Goal: Information Seeking & Learning: Check status

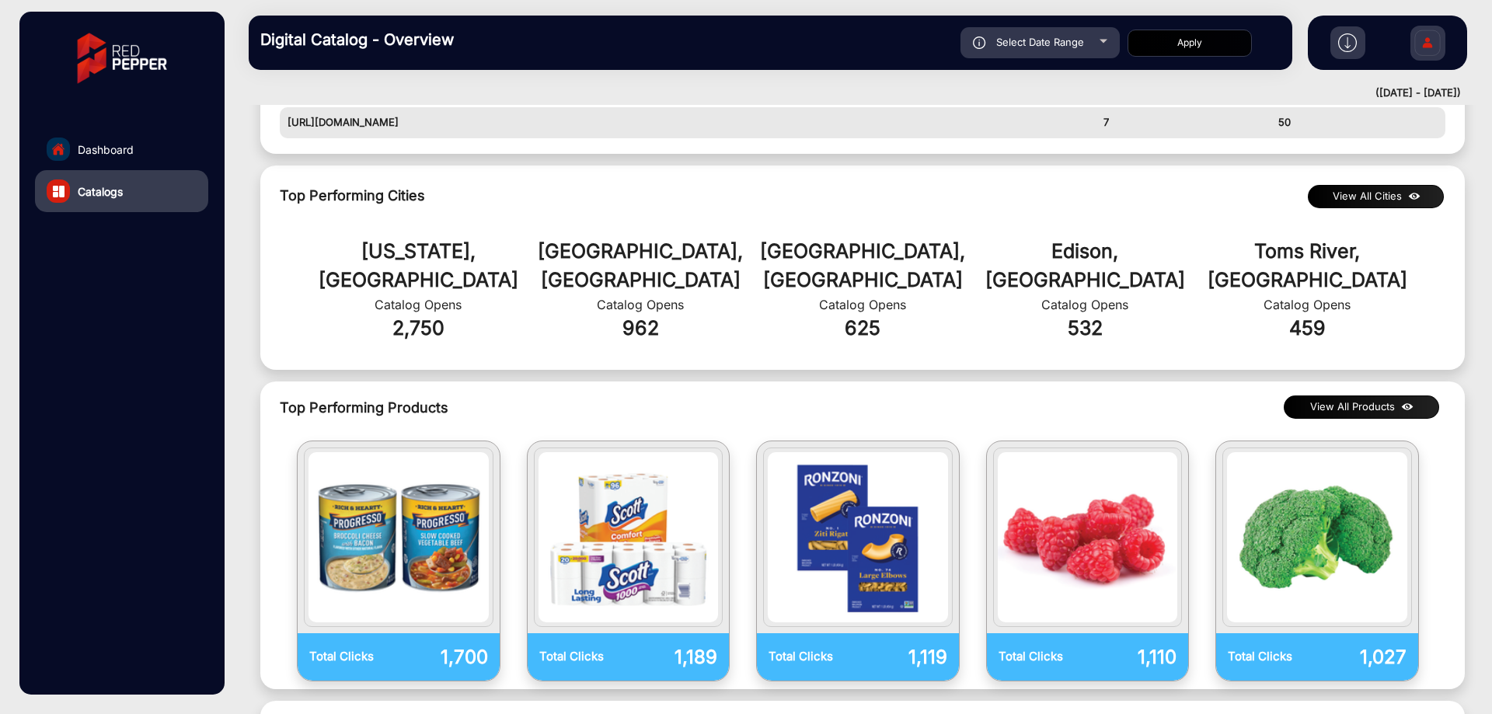
scroll to position [943, 0]
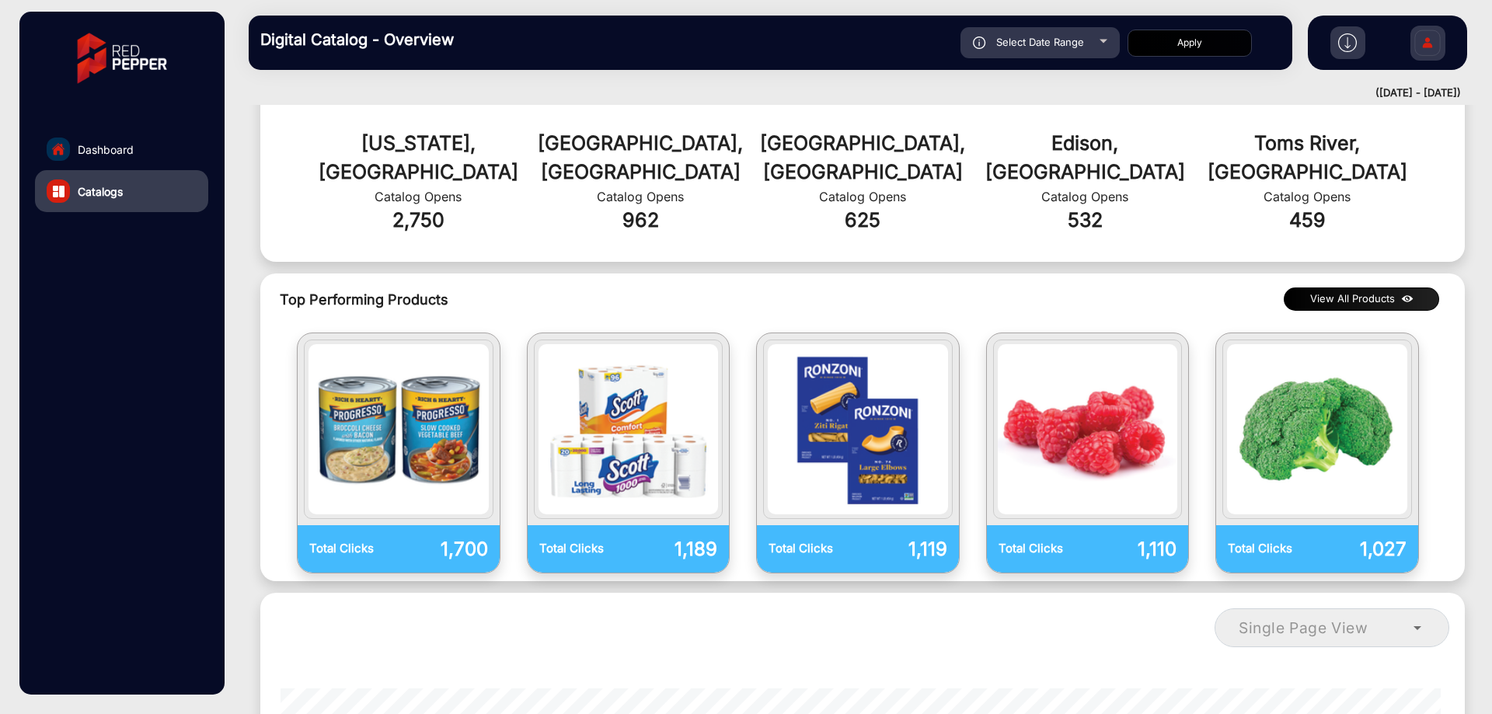
click at [1382, 287] on button "View All Products" at bounding box center [1361, 298] width 155 height 23
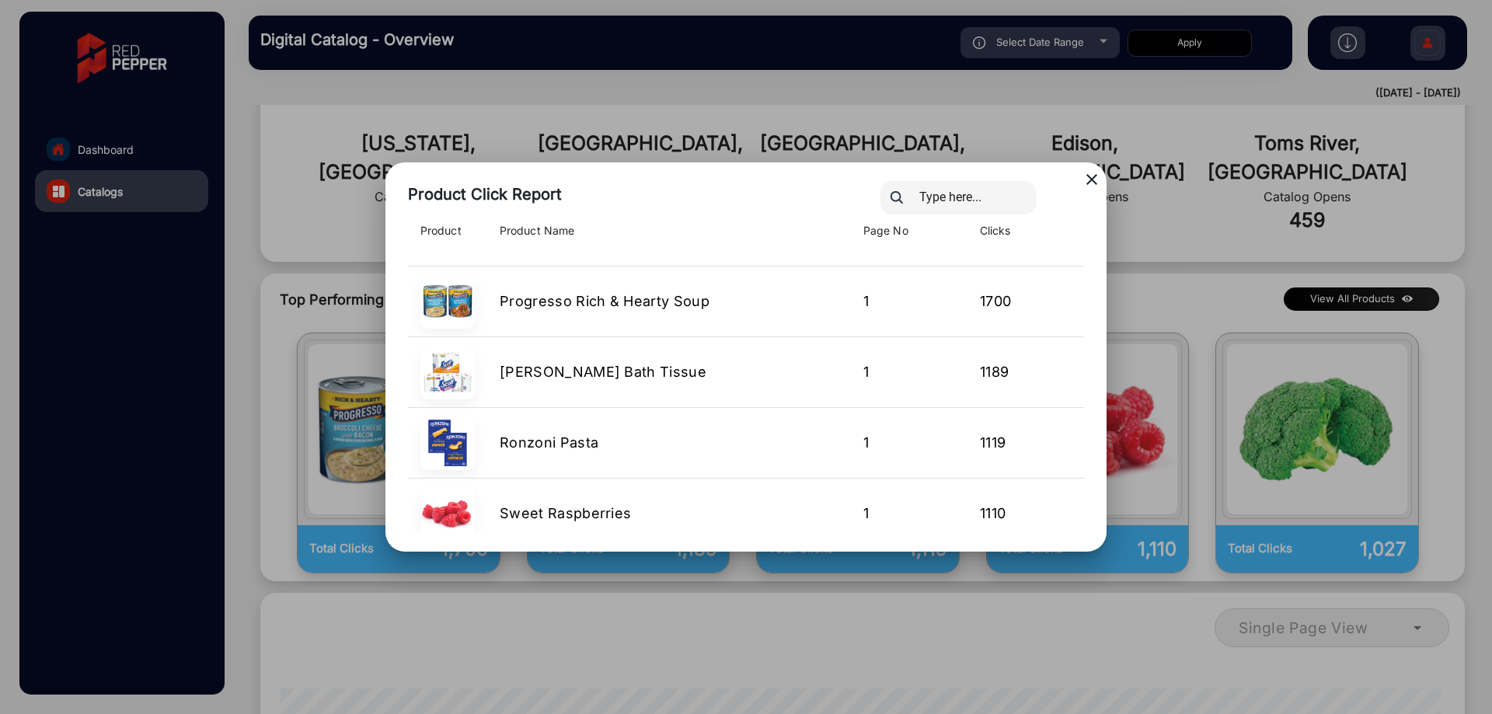
click at [1091, 185] on div at bounding box center [981, 197] width 225 height 33
click at [1091, 178] on mat-icon "close" at bounding box center [1091, 179] width 19 height 19
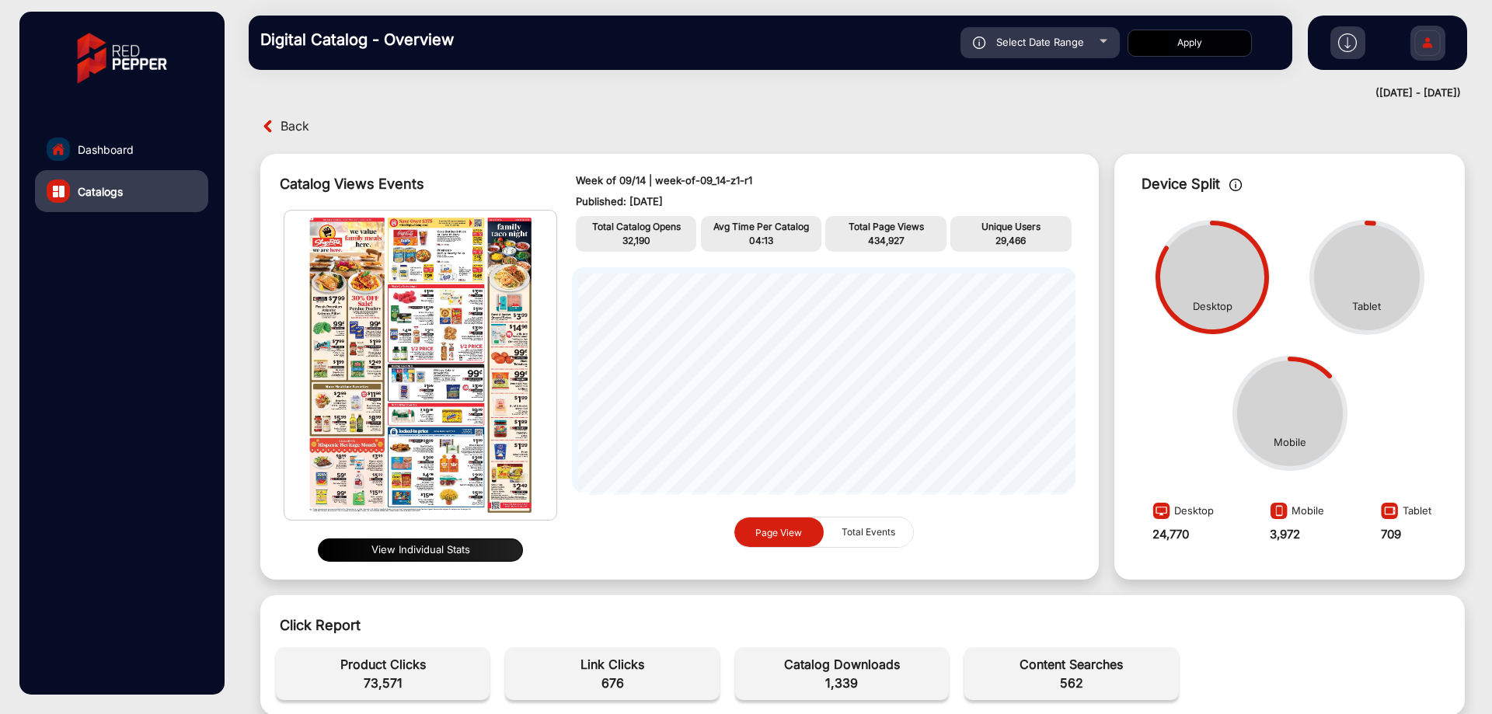
scroll to position [0, 0]
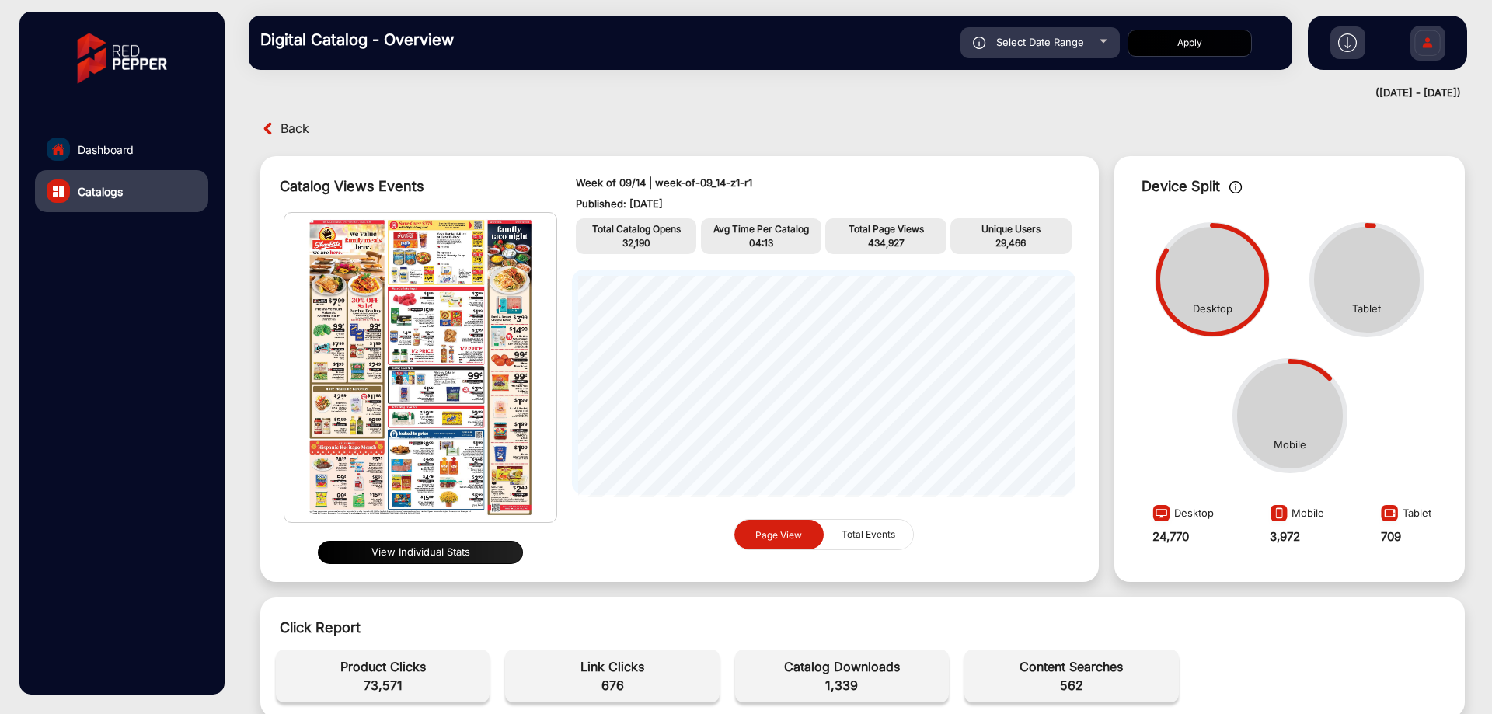
click at [422, 563] on div "View Individual Stats" at bounding box center [420, 553] width 273 height 36
click at [430, 555] on button "View Individual Stats" at bounding box center [420, 552] width 205 height 23
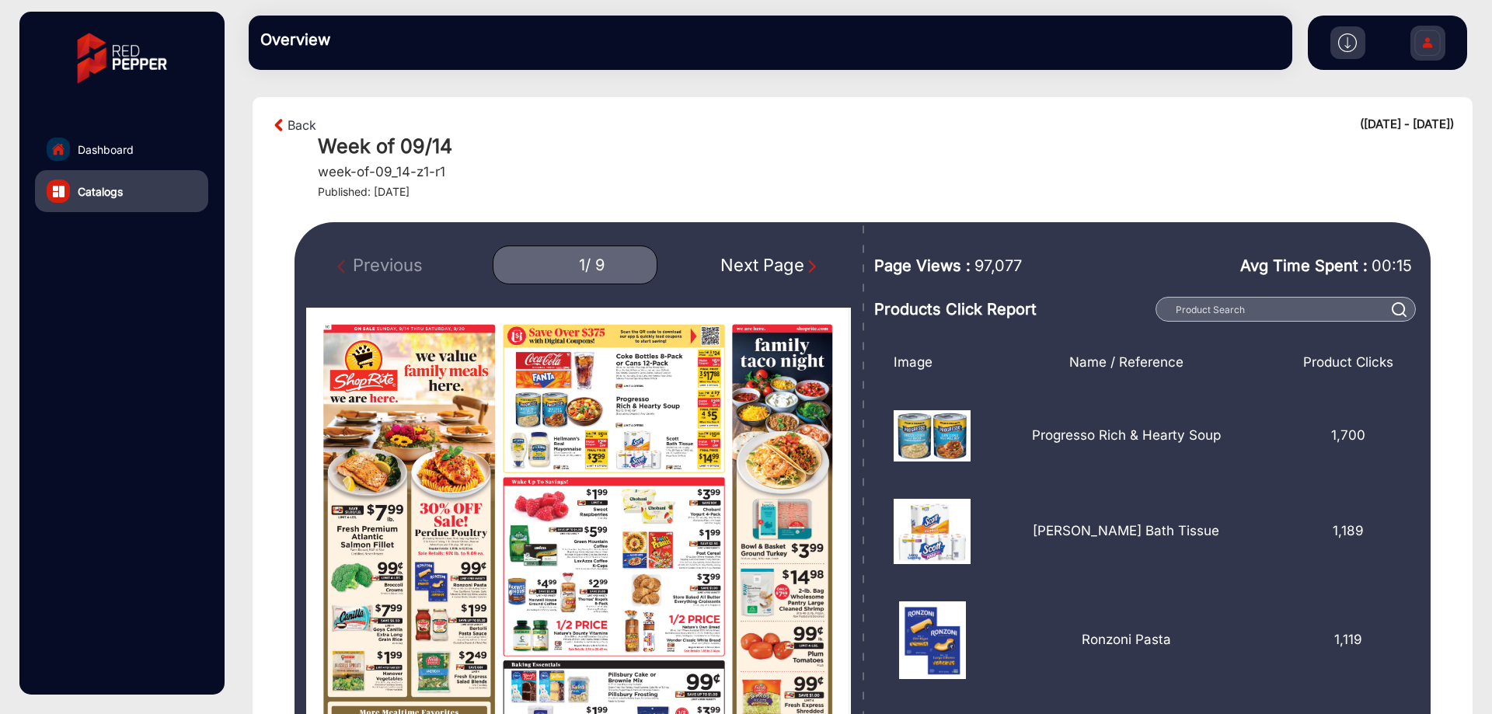
click at [754, 260] on div "Next Page" at bounding box center [769, 266] width 99 height 26
type input "2"
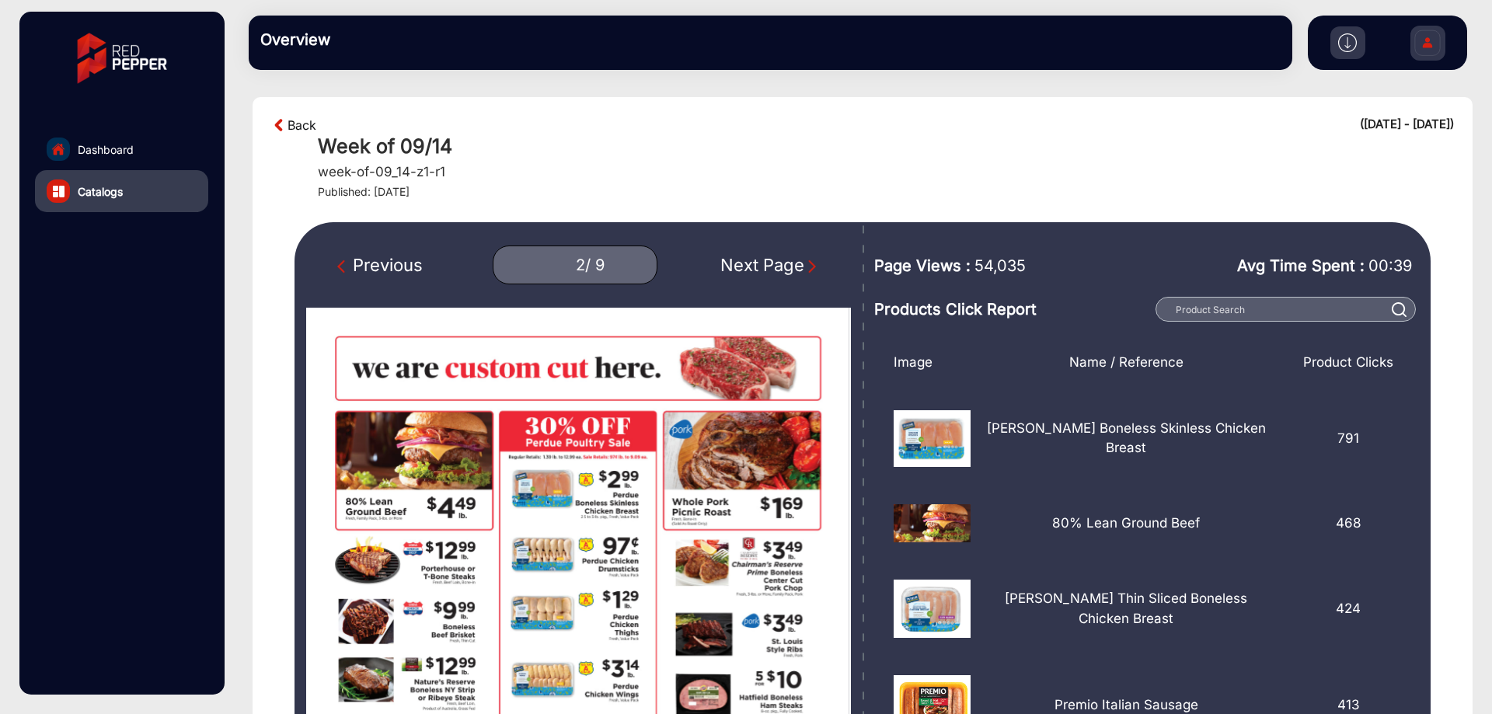
click at [301, 126] on link "Back" at bounding box center [301, 125] width 29 height 19
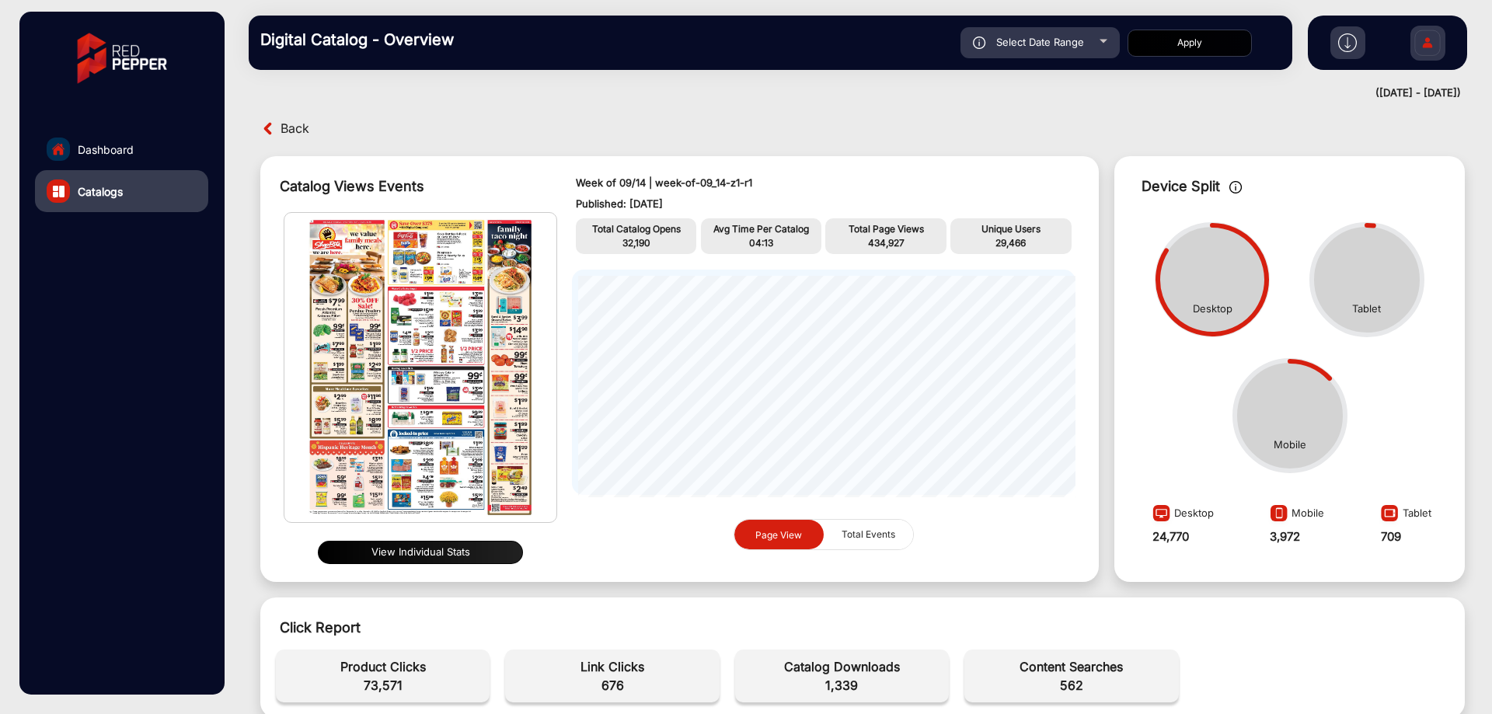
click at [473, 560] on button "View Individual Stats" at bounding box center [420, 552] width 205 height 23
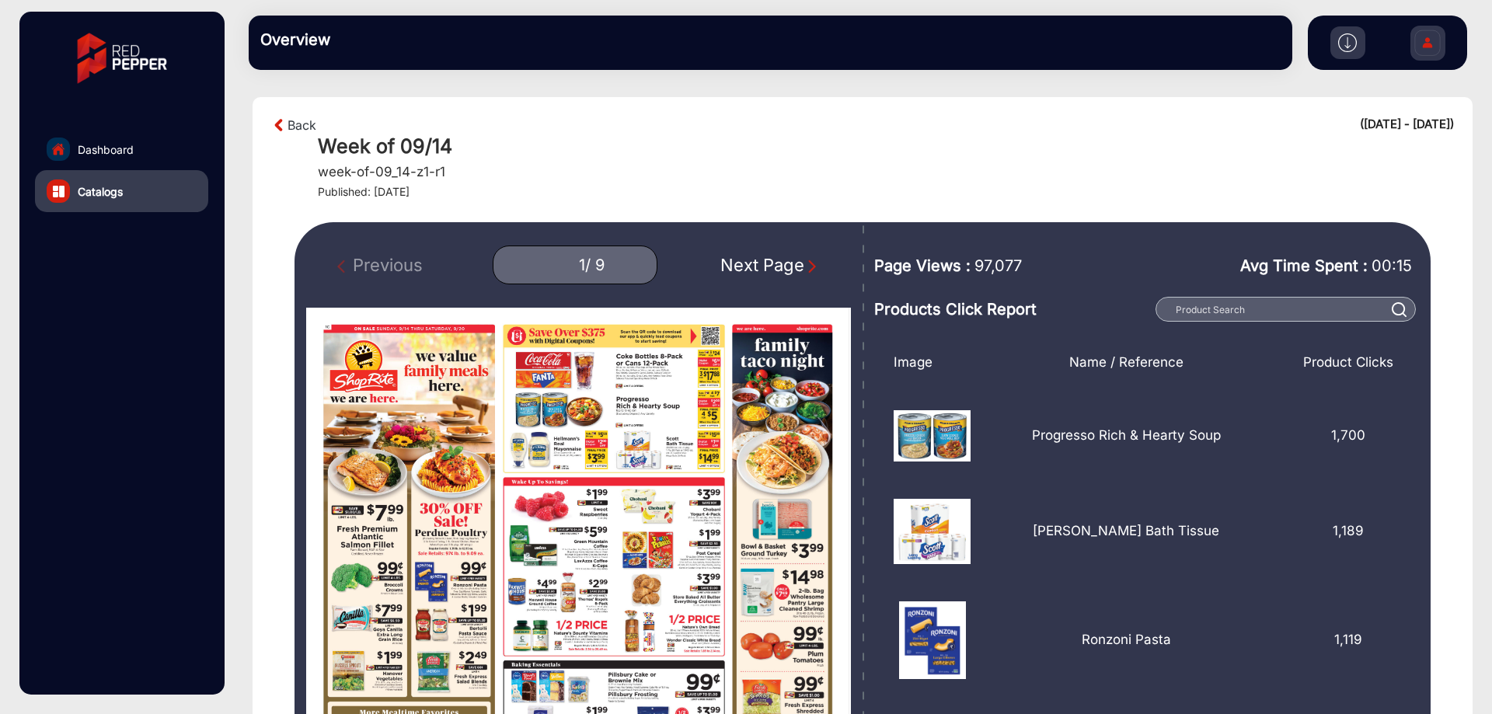
click at [781, 266] on div "Next Page" at bounding box center [769, 266] width 99 height 26
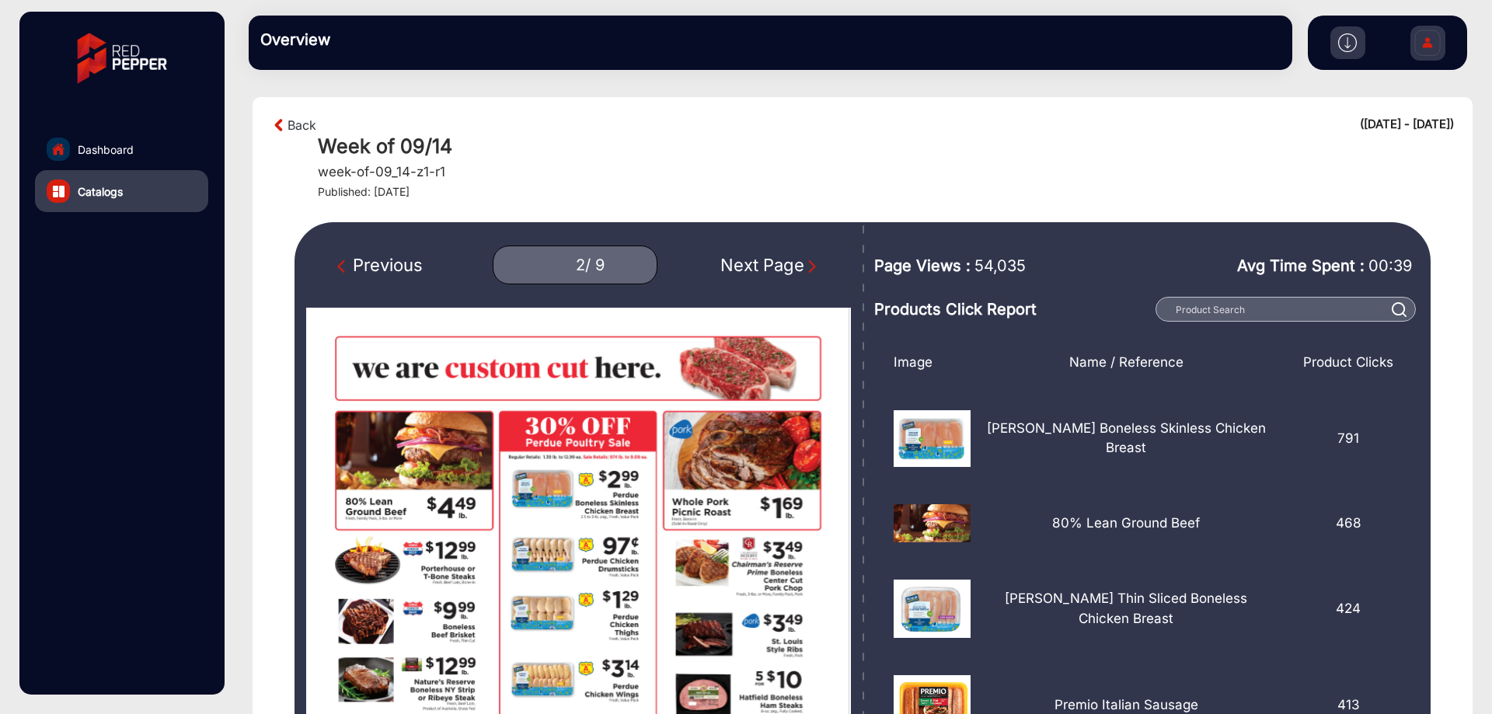
click at [781, 266] on div "Next Page" at bounding box center [769, 266] width 99 height 26
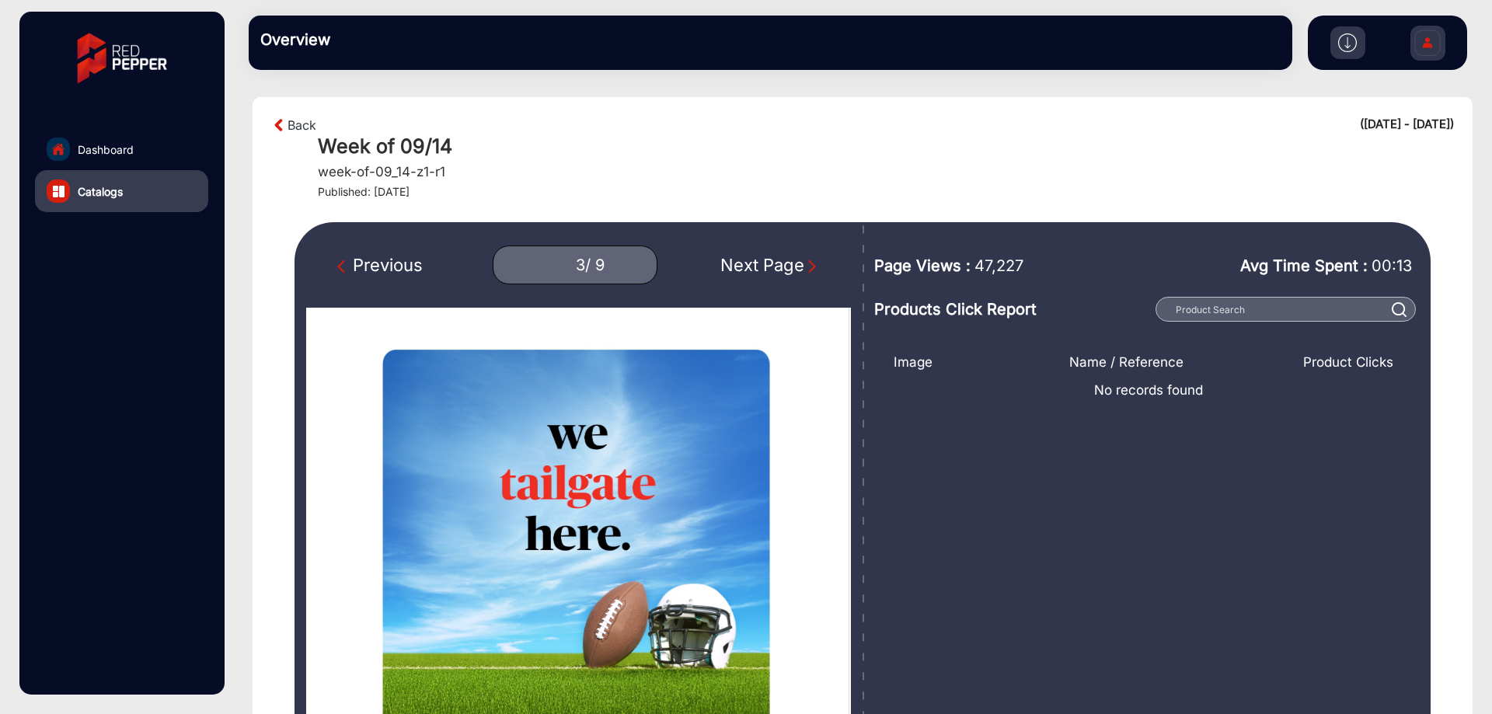
click at [756, 255] on div "Next Page" at bounding box center [769, 266] width 99 height 26
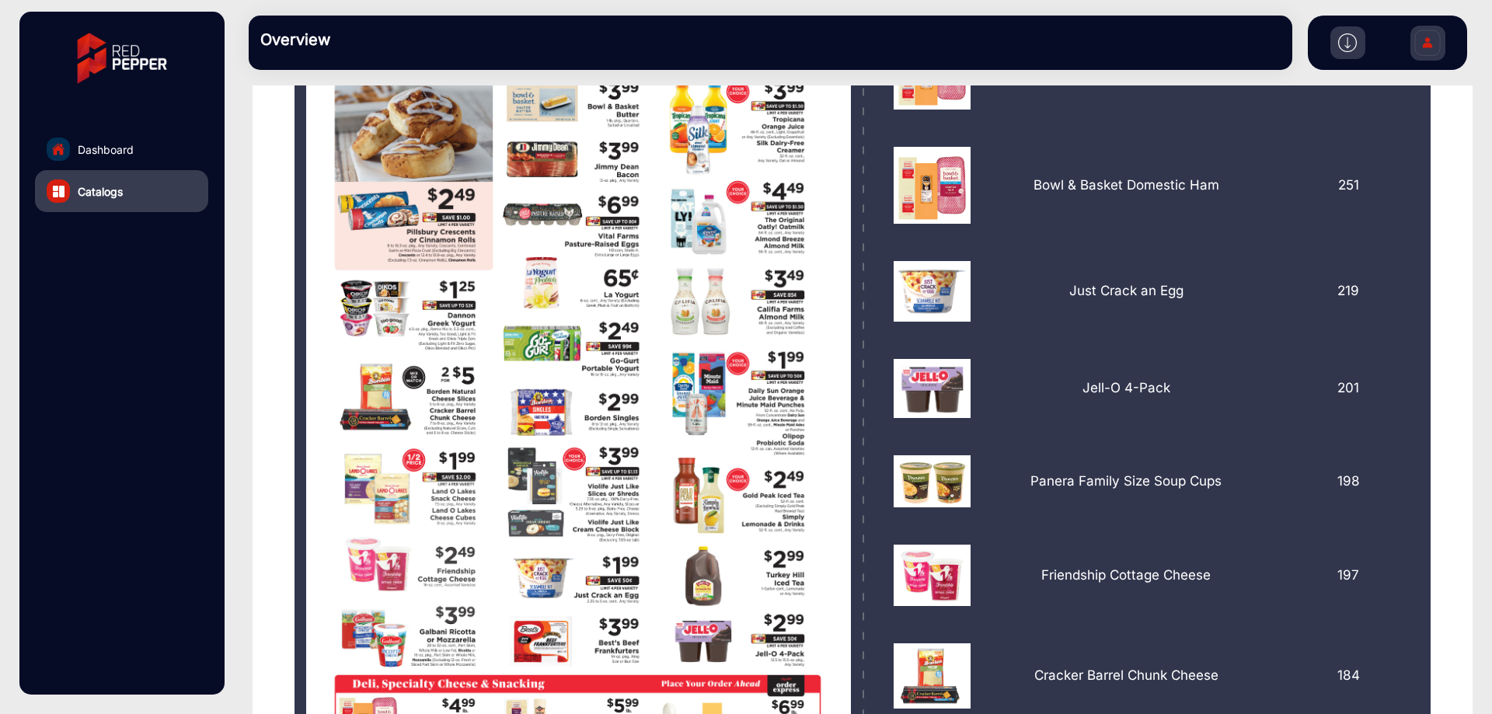
scroll to position [22, 0]
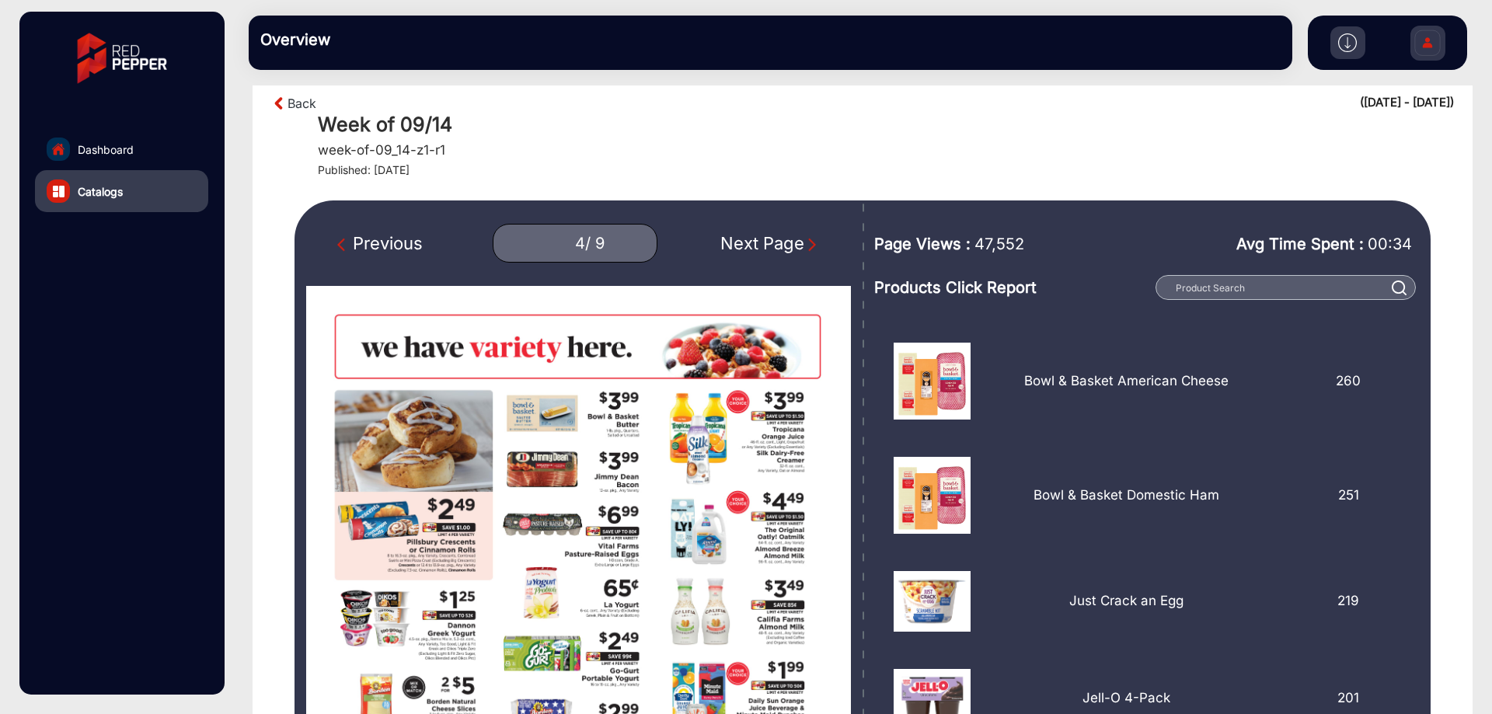
click at [423, 245] on div "Previous" at bounding box center [379, 244] width 85 height 26
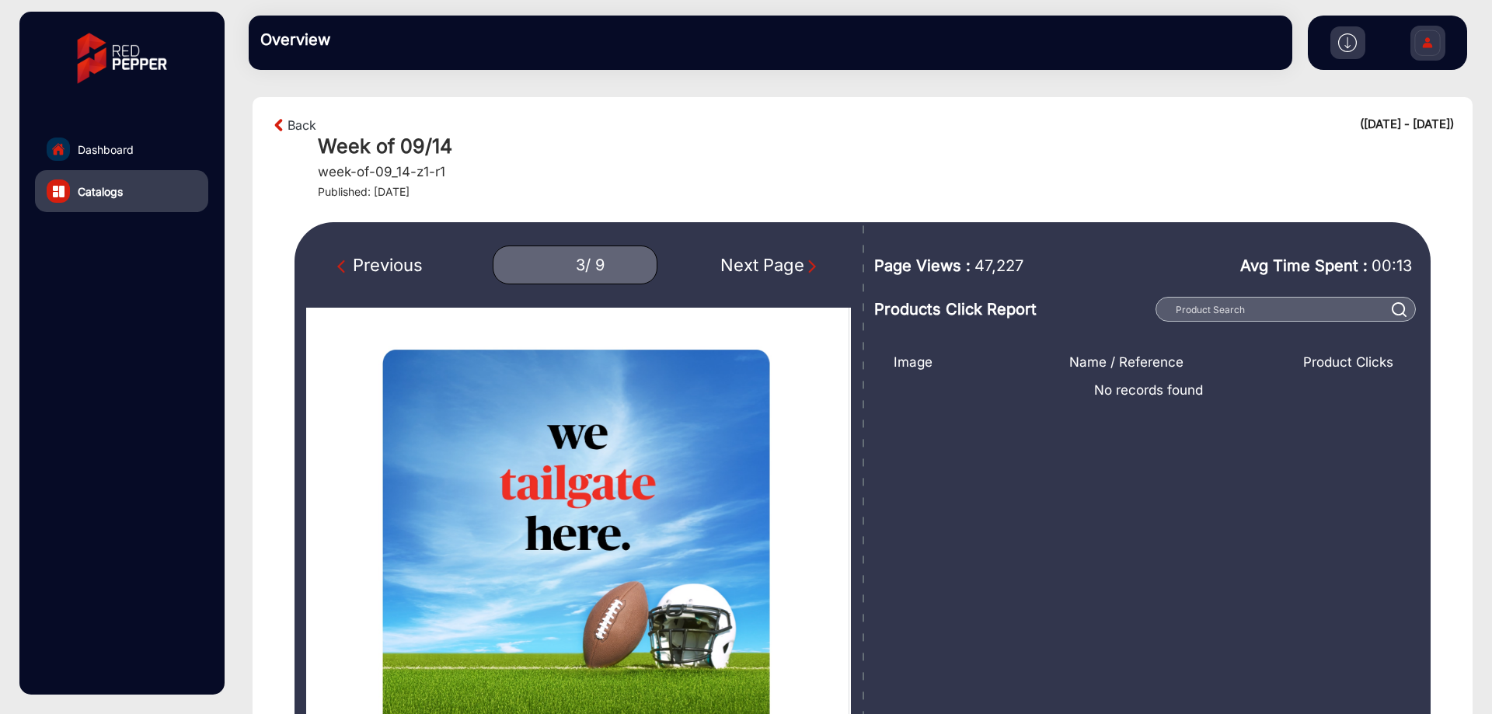
click at [750, 273] on div "Next Page" at bounding box center [769, 266] width 99 height 26
type input "4"
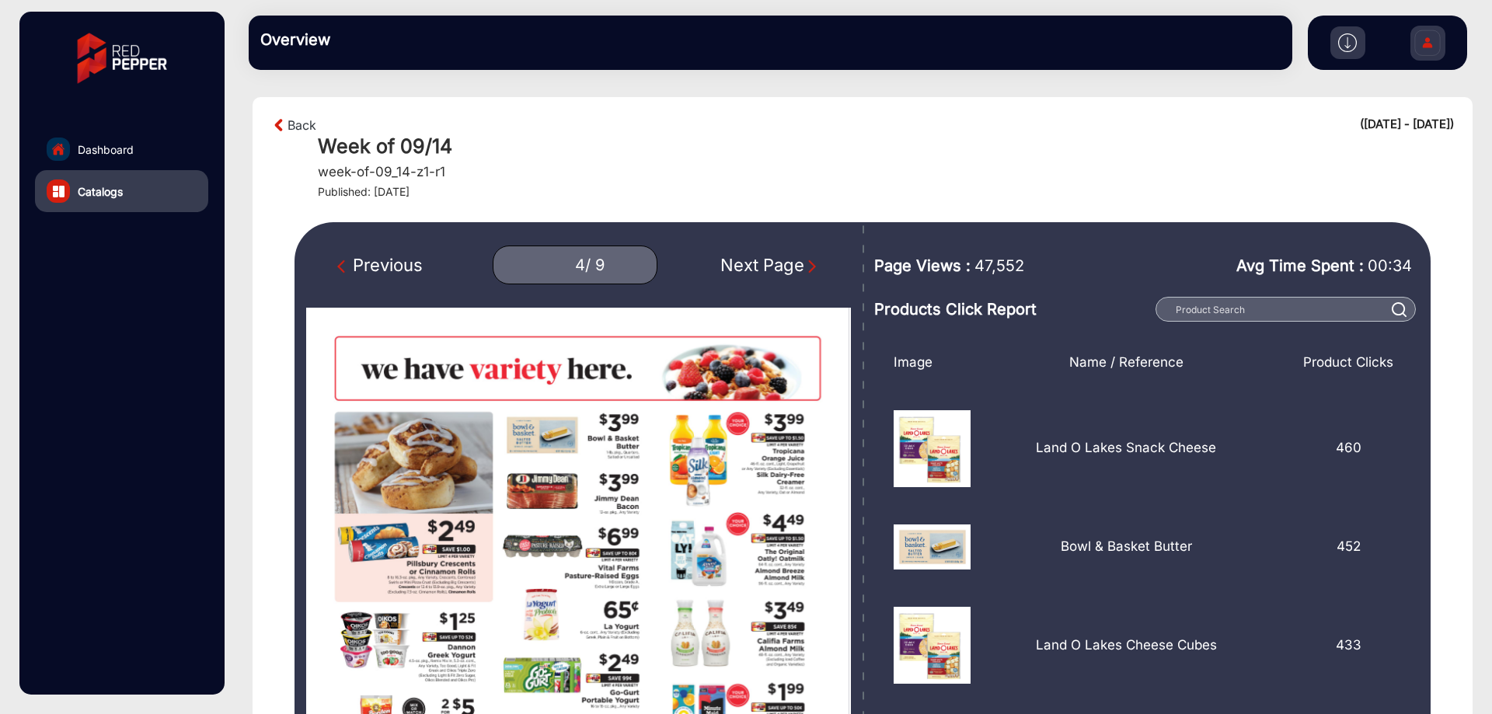
click at [155, 158] on link "Dashboard" at bounding box center [121, 149] width 173 height 42
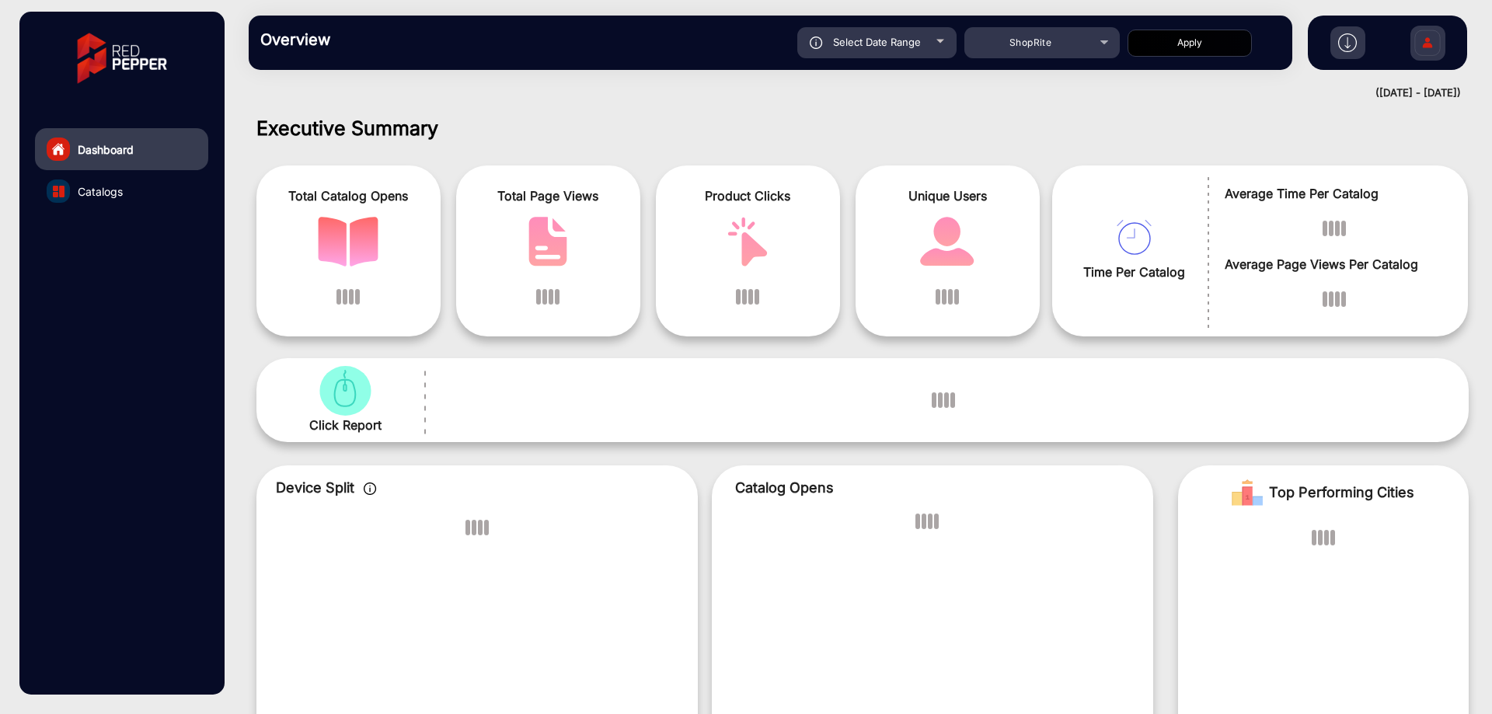
scroll to position [12, 0]
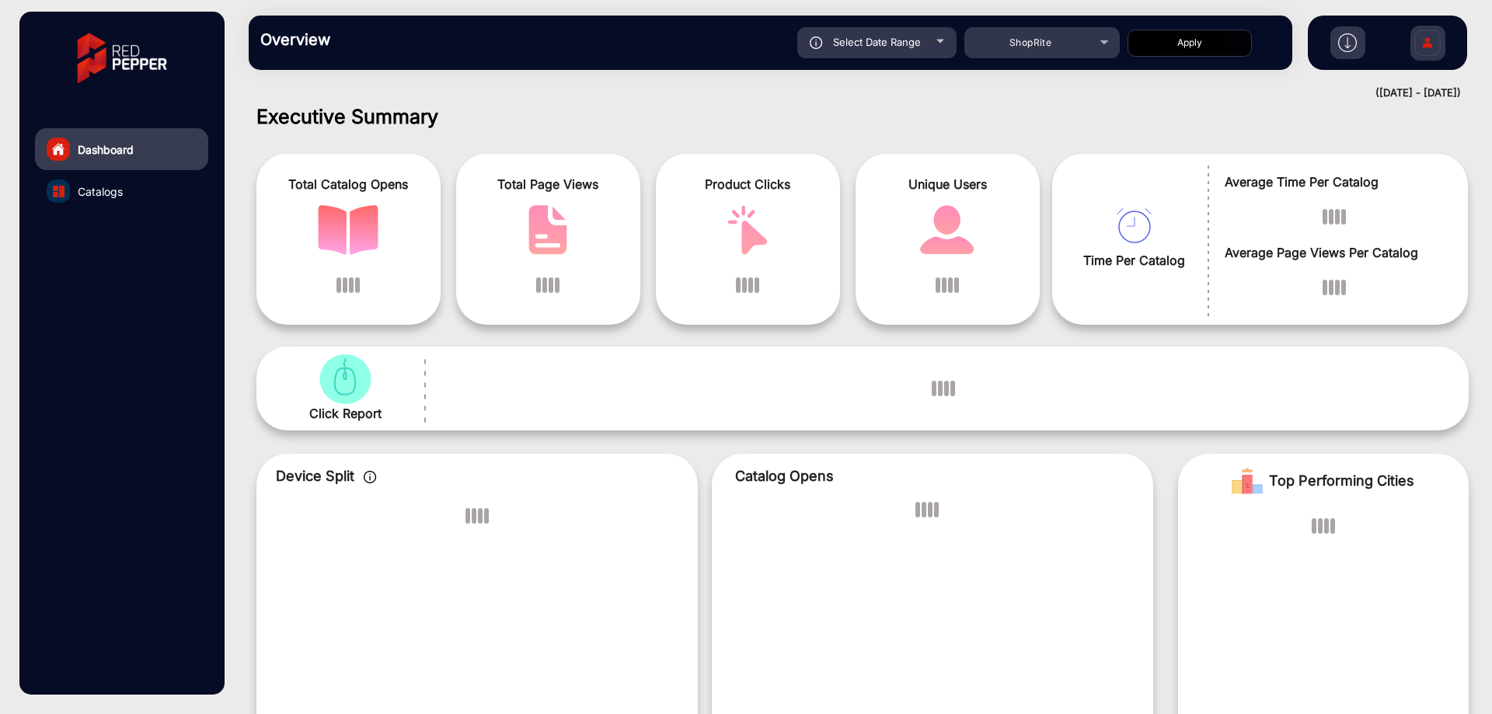
click at [131, 196] on link "Catalogs" at bounding box center [121, 191] width 173 height 42
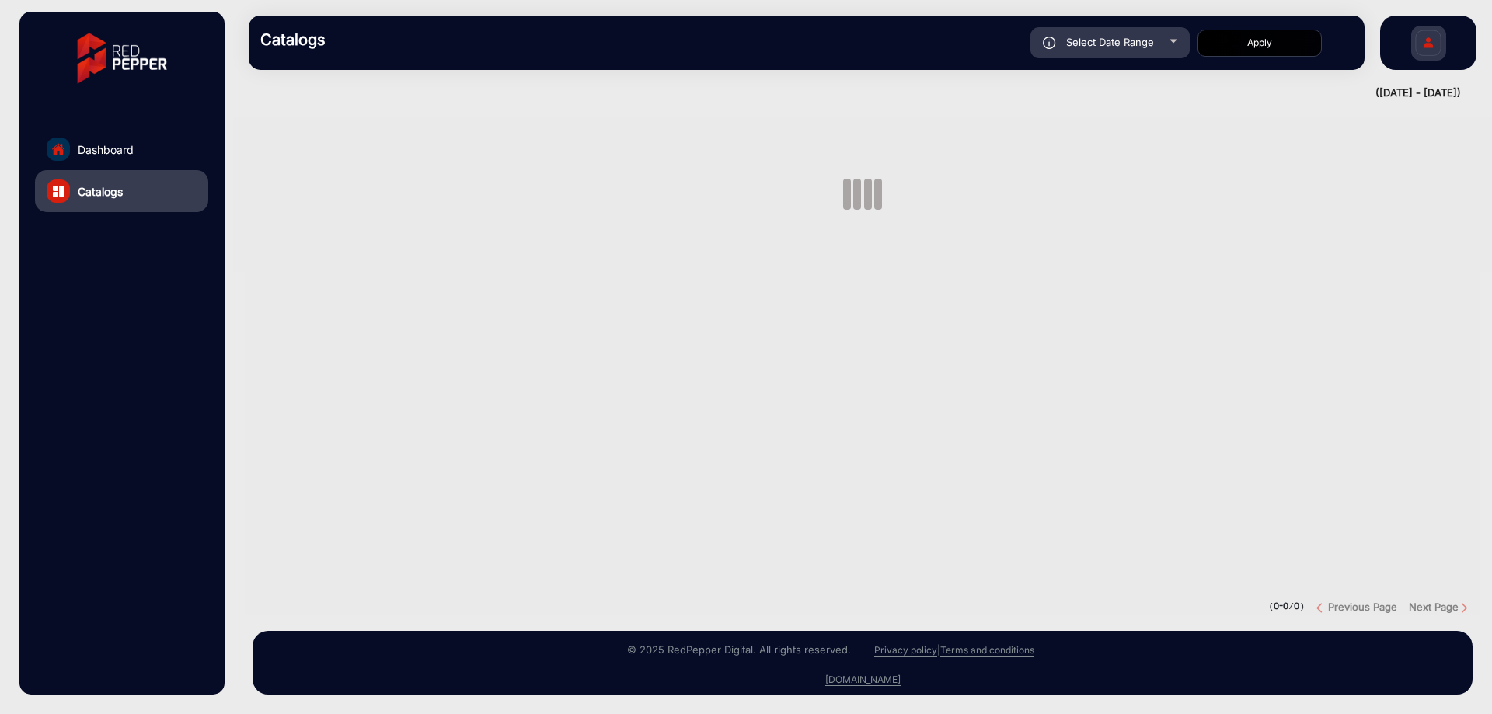
click at [101, 138] on link "Dashboard" at bounding box center [121, 149] width 173 height 42
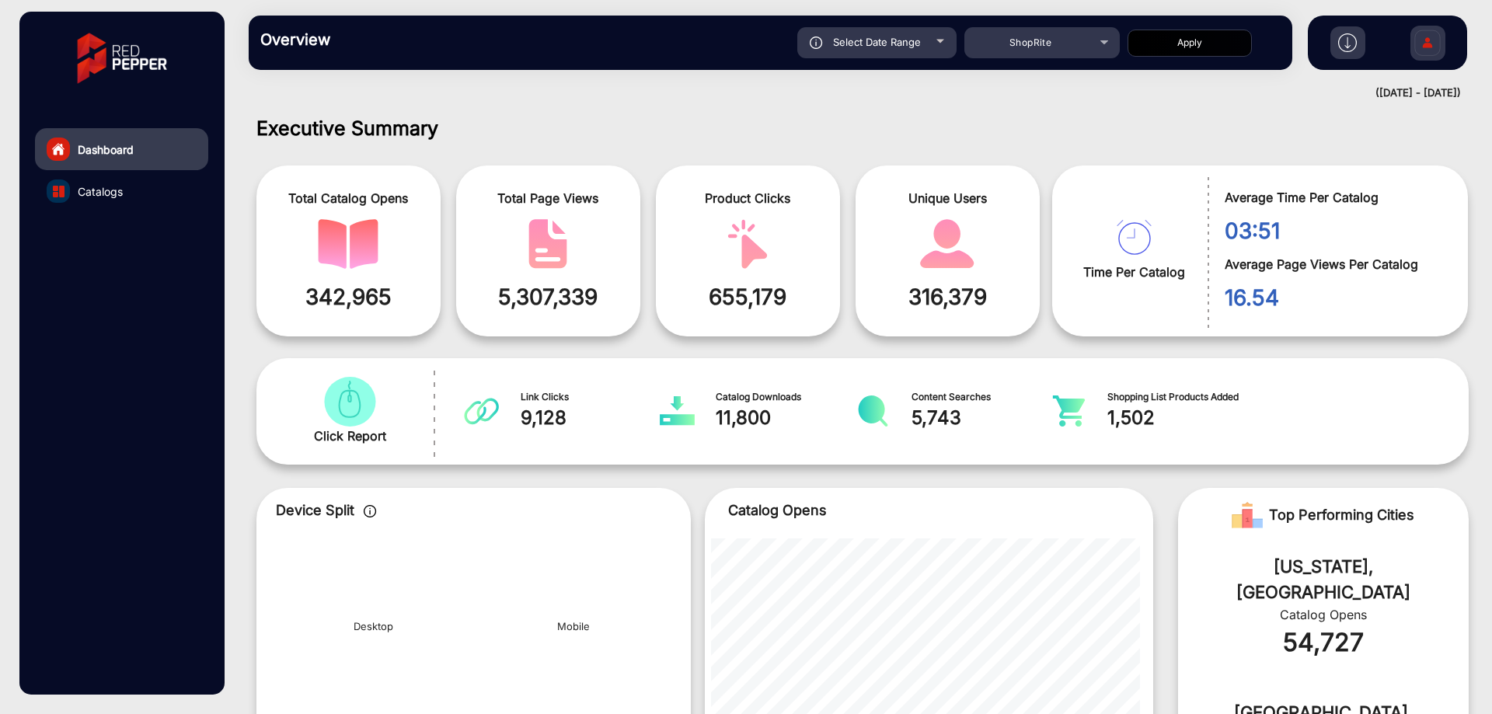
scroll to position [12, 0]
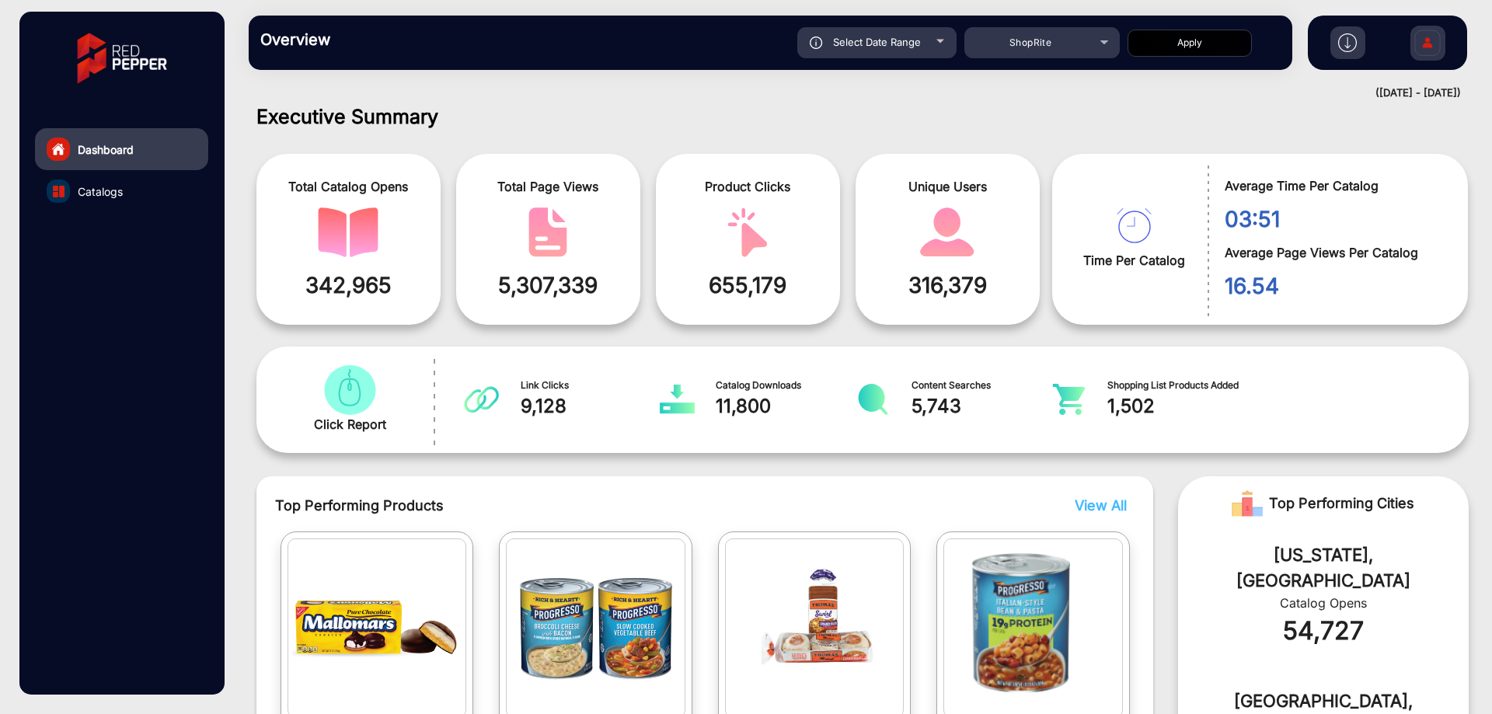
click at [134, 183] on link "Catalogs" at bounding box center [121, 191] width 173 height 42
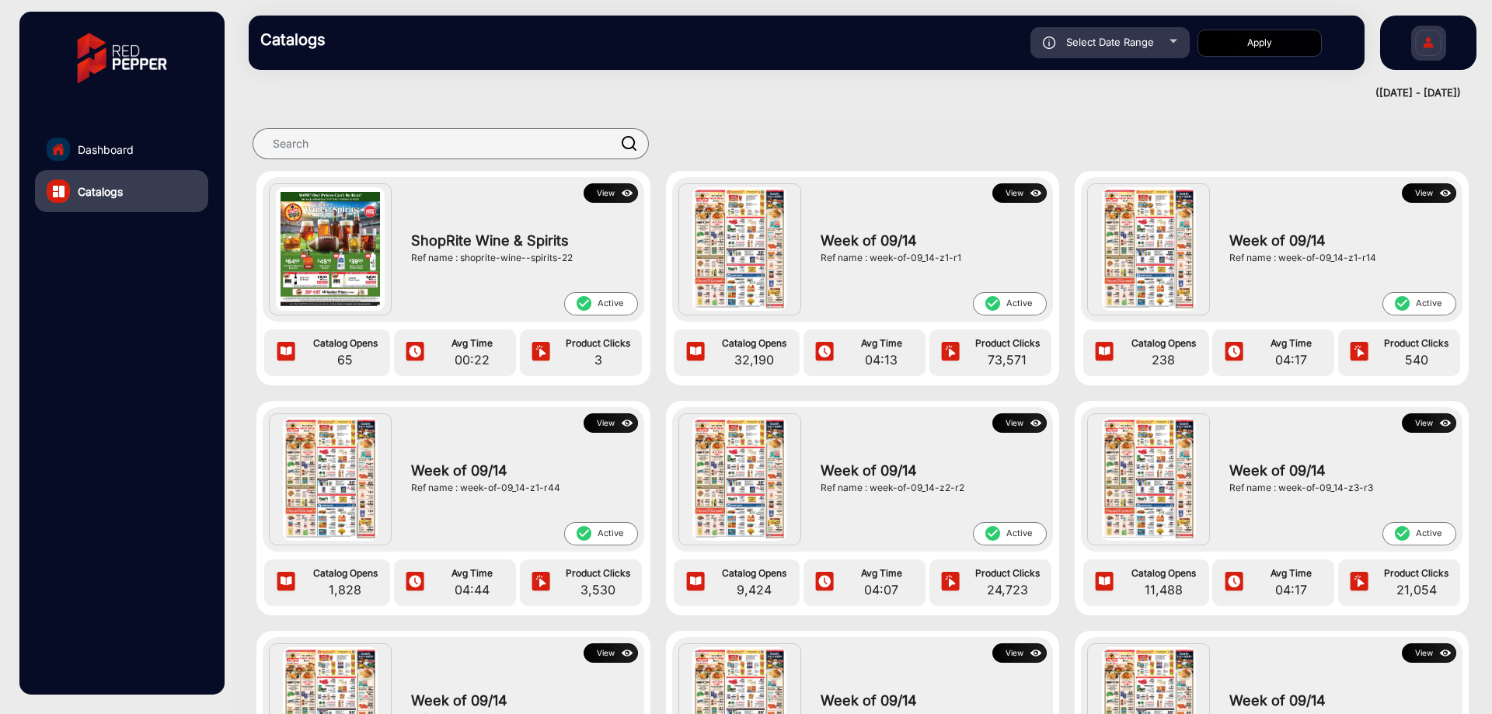
click at [1027, 193] on img at bounding box center [1036, 193] width 18 height 17
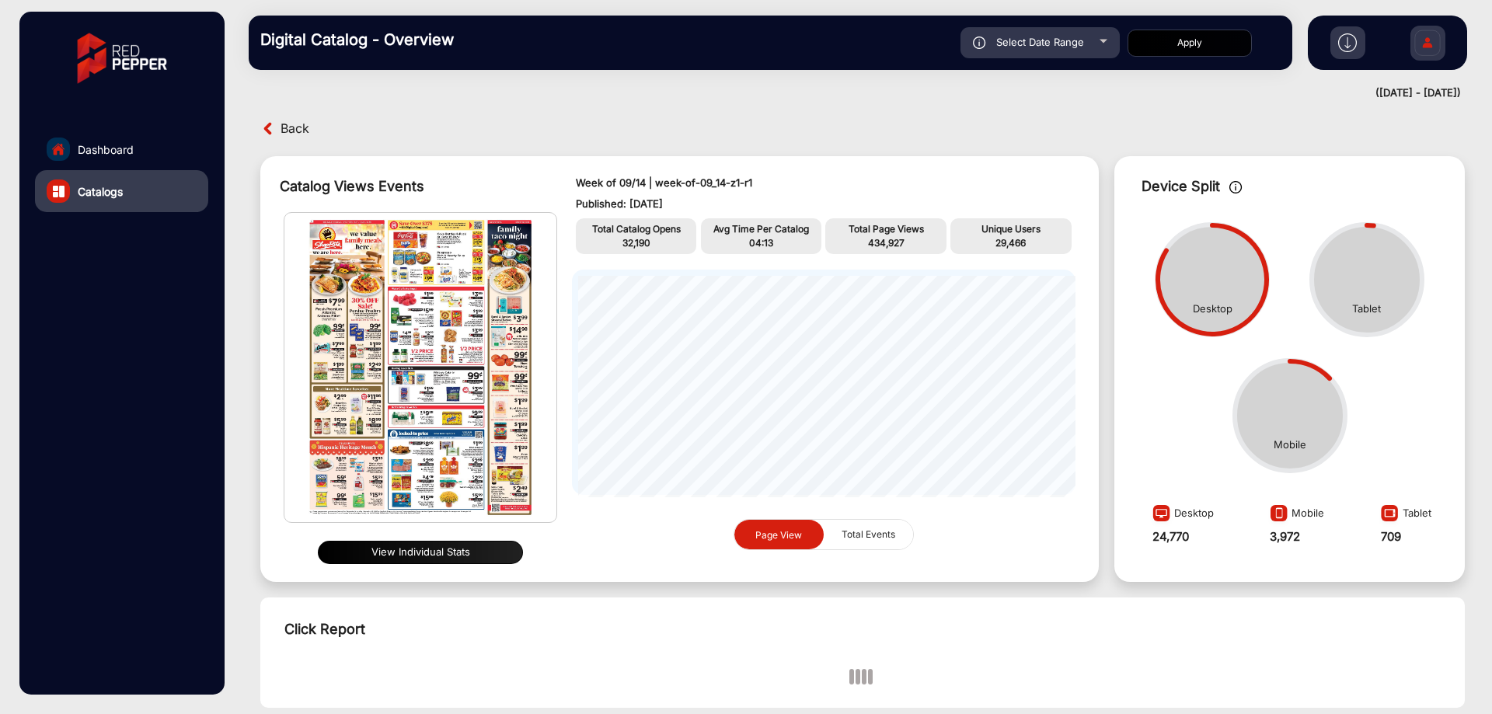
click at [397, 541] on button "View Individual Stats" at bounding box center [420, 552] width 205 height 23
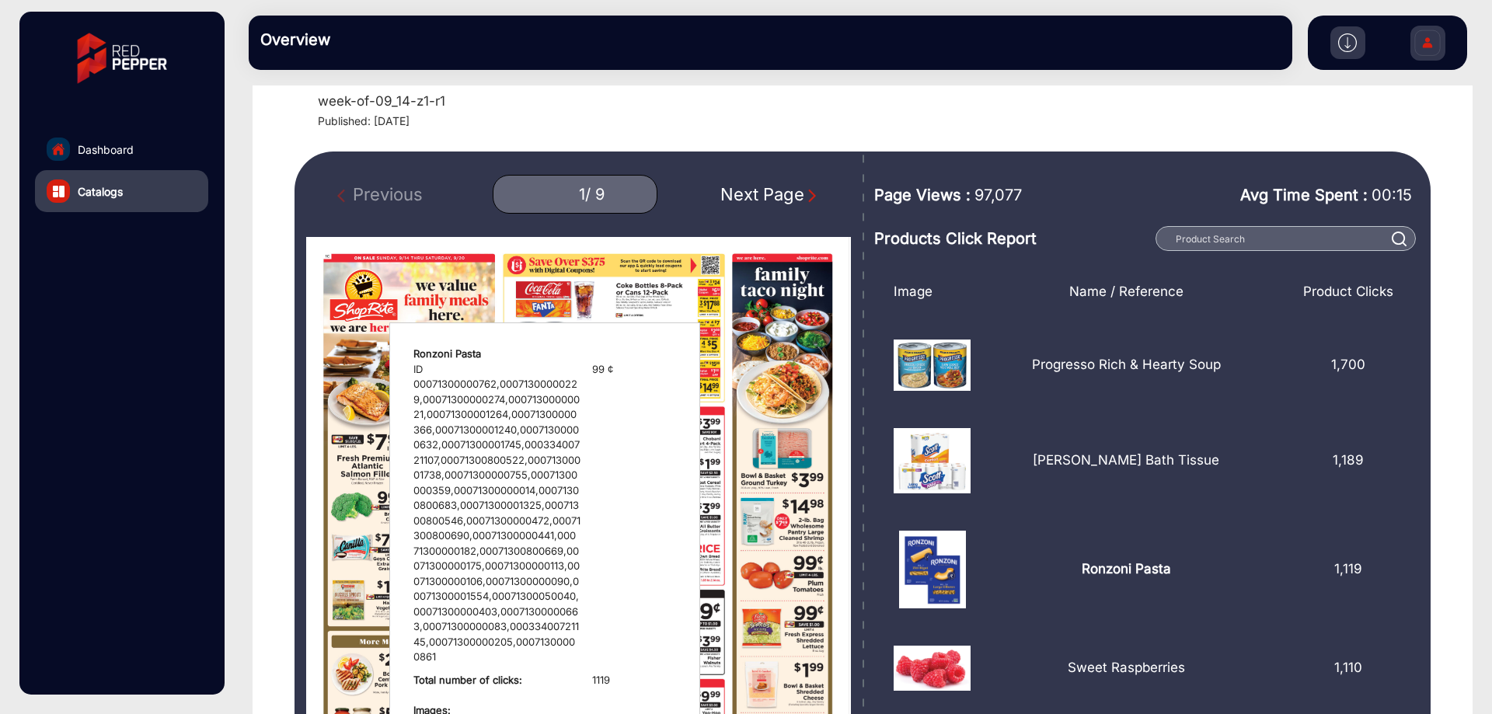
scroll to position [22, 0]
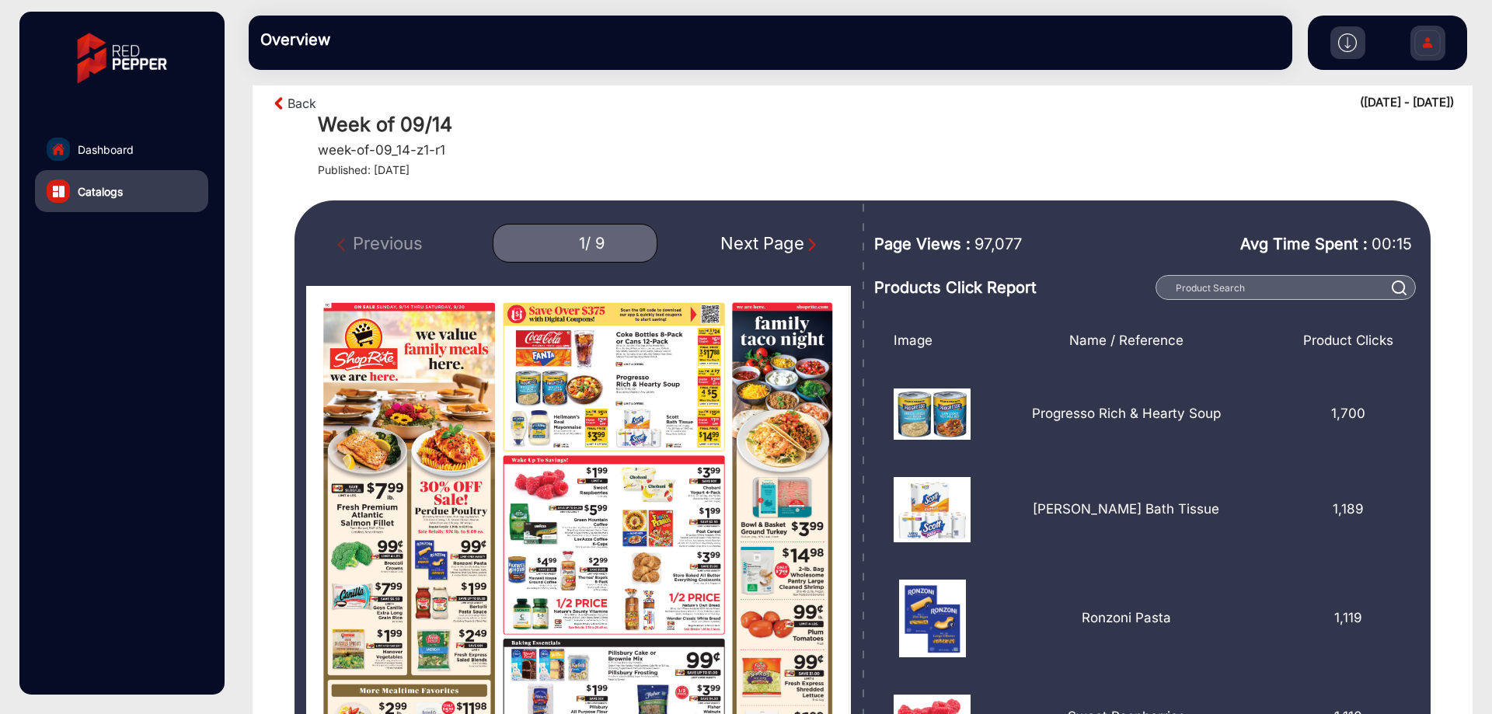
click at [789, 234] on div "Next Page" at bounding box center [769, 244] width 99 height 26
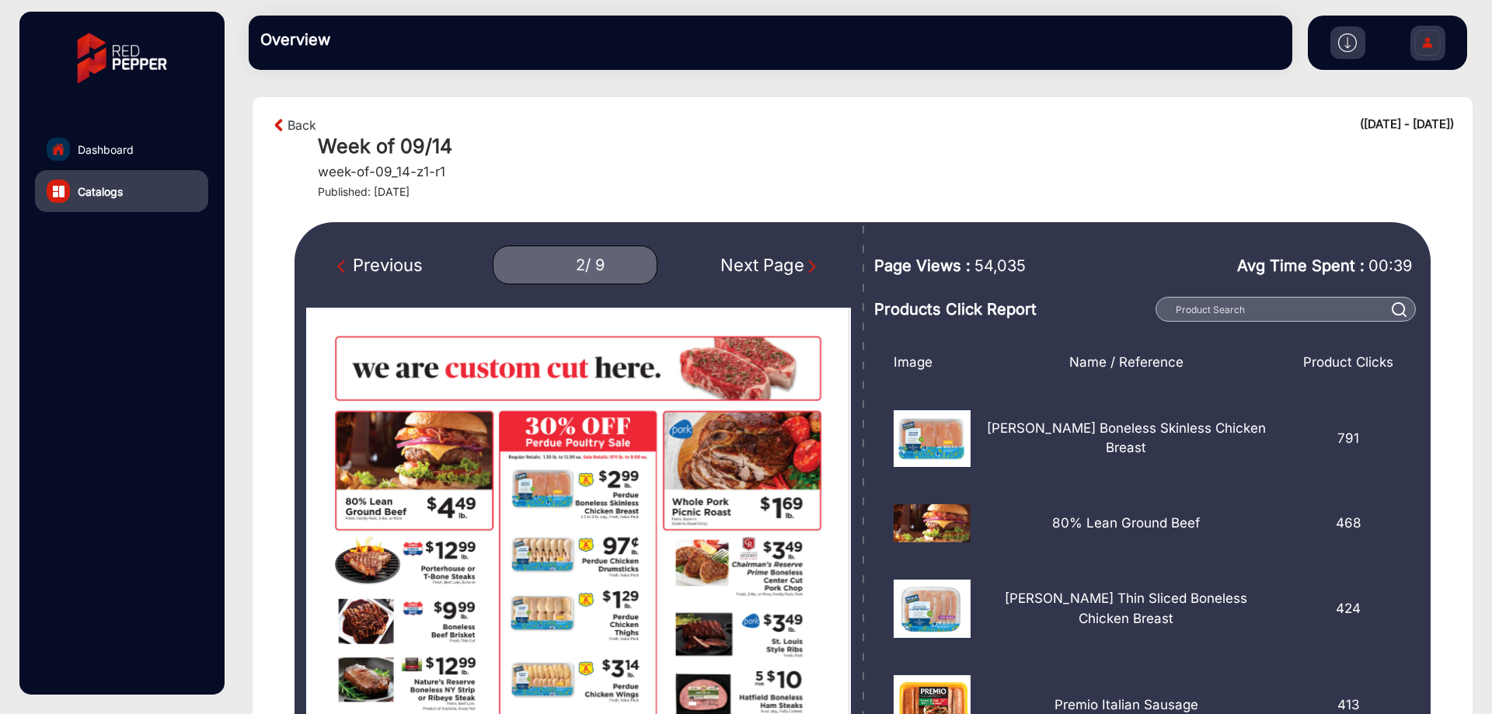
click at [774, 257] on div "Next Page" at bounding box center [769, 266] width 99 height 26
type input "3"
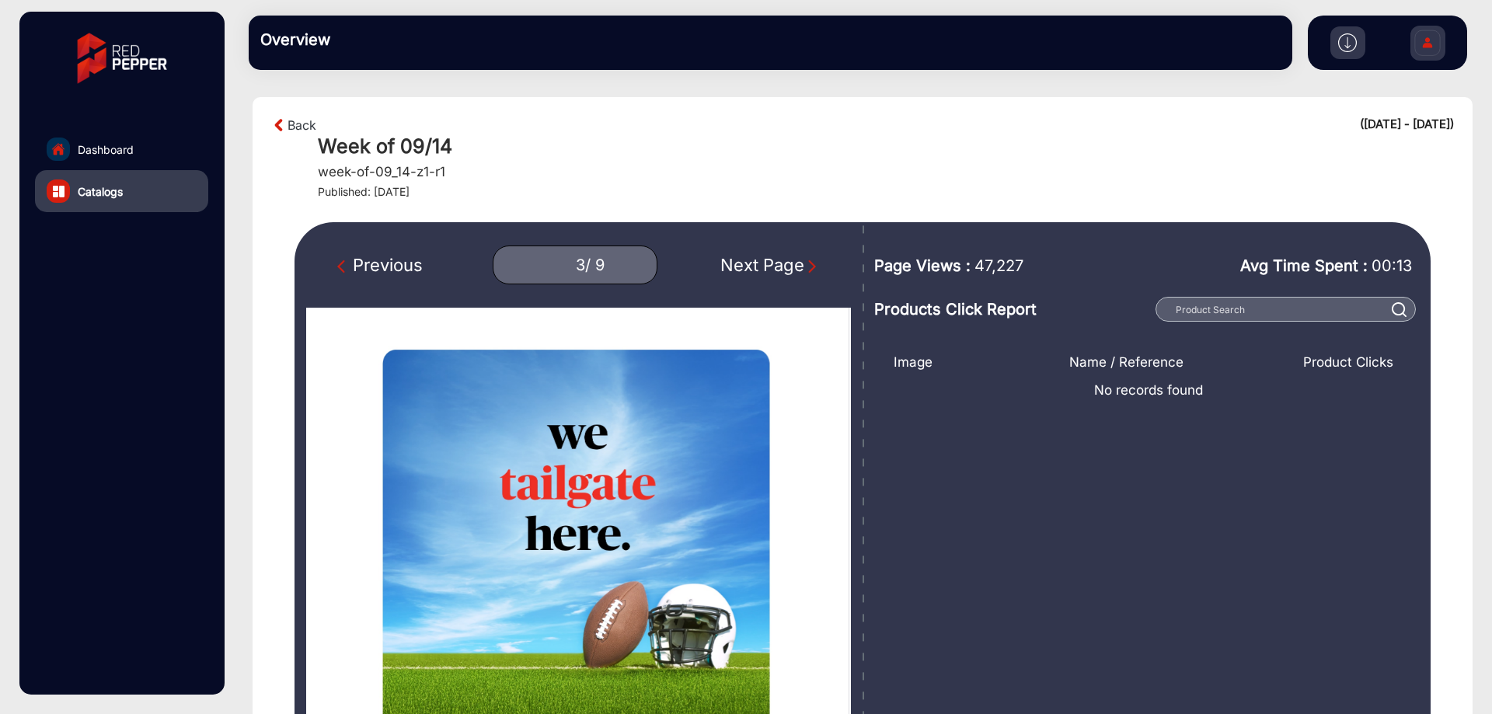
scroll to position [78, 0]
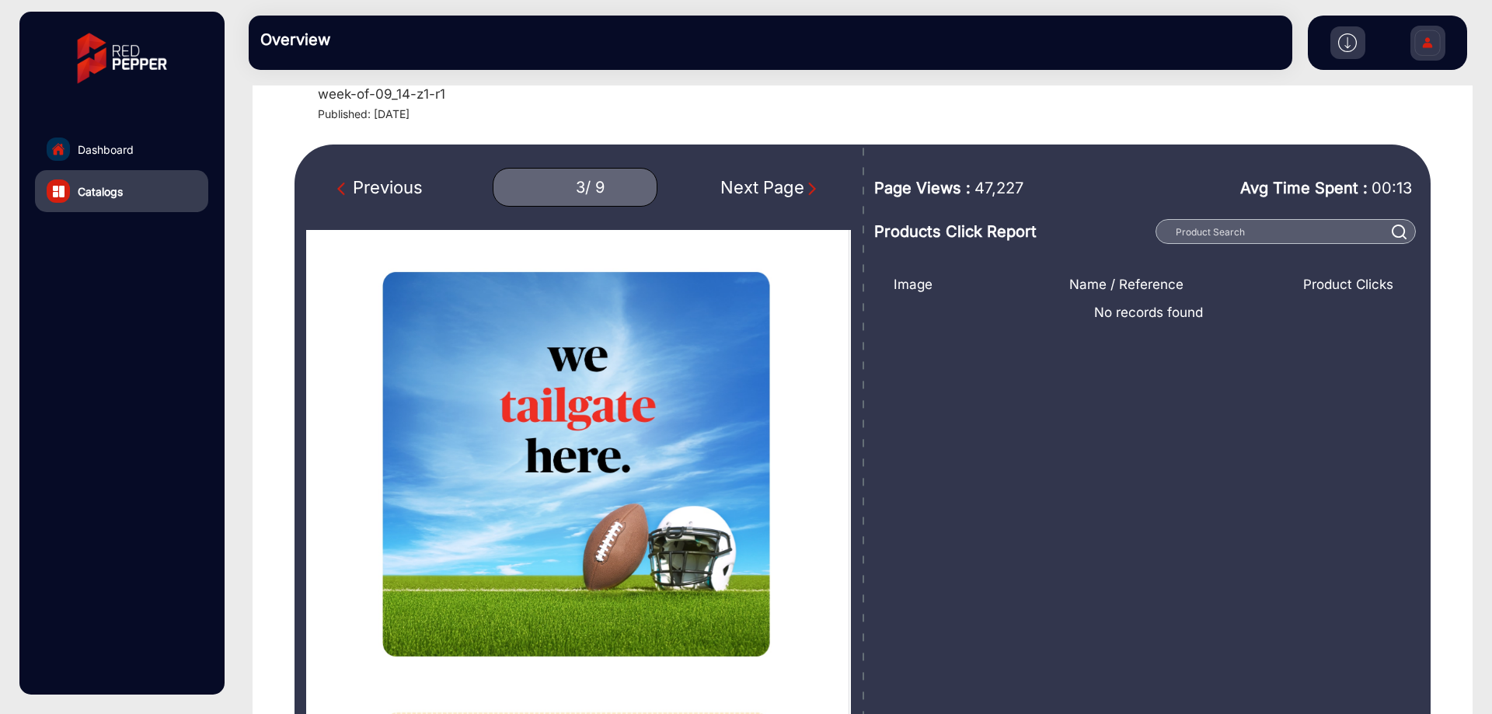
click at [1428, 32] on img at bounding box center [1427, 45] width 33 height 54
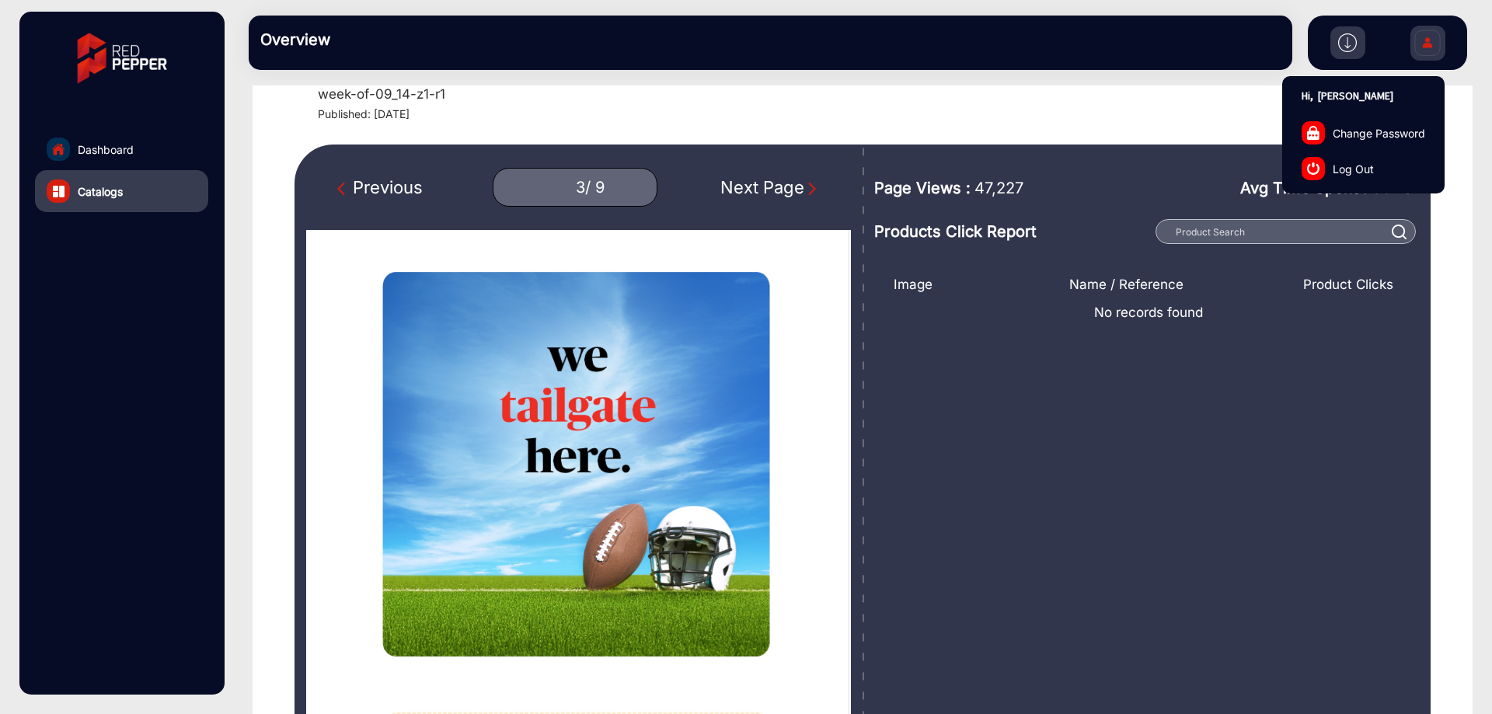
click at [1406, 164] on link "Log Out" at bounding box center [1363, 169] width 161 height 36
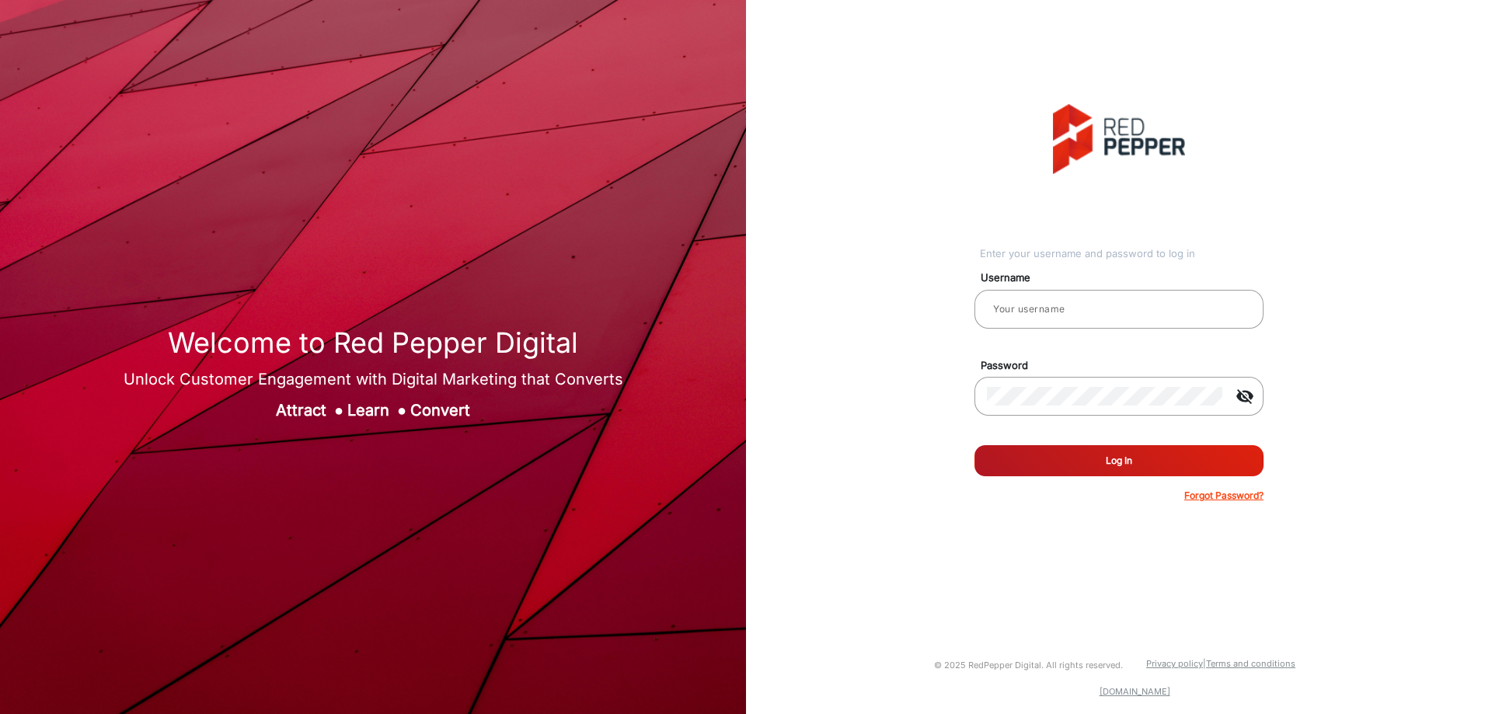
type input "Benjamin"
